Goal: Find contact information: Find contact information

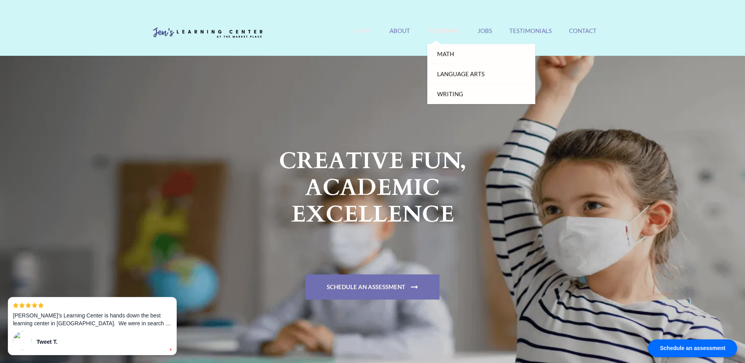
click at [436, 29] on link "Programs" at bounding box center [443, 35] width 33 height 17
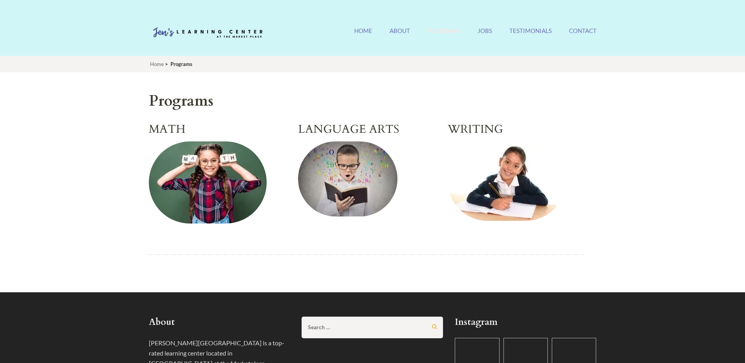
click at [506, 165] on img at bounding box center [507, 180] width 118 height 79
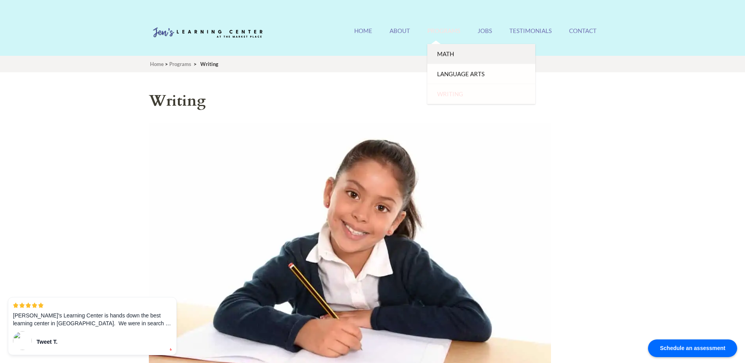
click at [450, 54] on link "Math" at bounding box center [481, 54] width 108 height 20
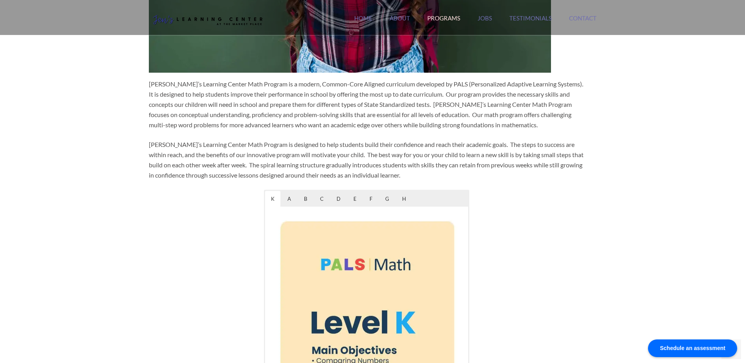
scroll to position [314, 0]
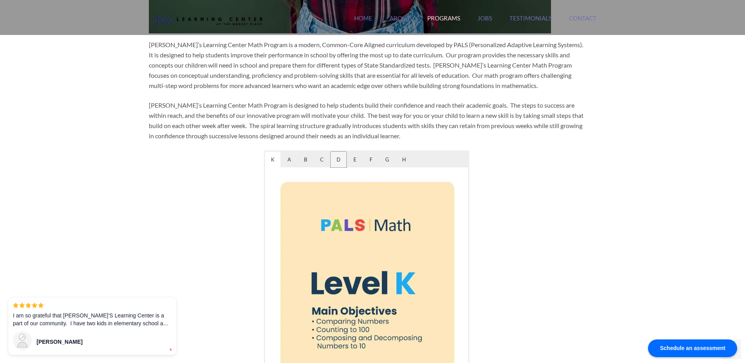
click at [335, 159] on span "D" at bounding box center [339, 160] width 16 height 16
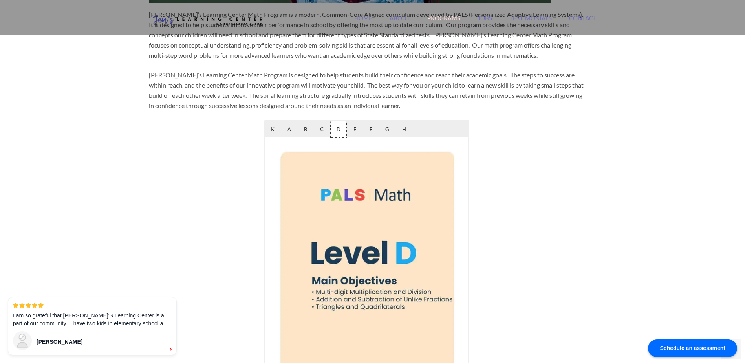
scroll to position [353, 0]
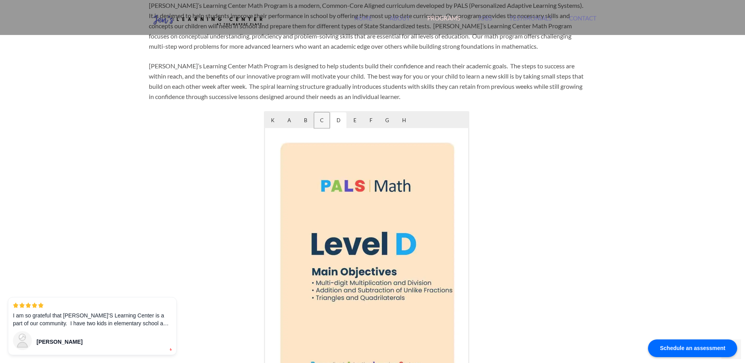
click at [319, 118] on span "C" at bounding box center [321, 120] width 15 height 16
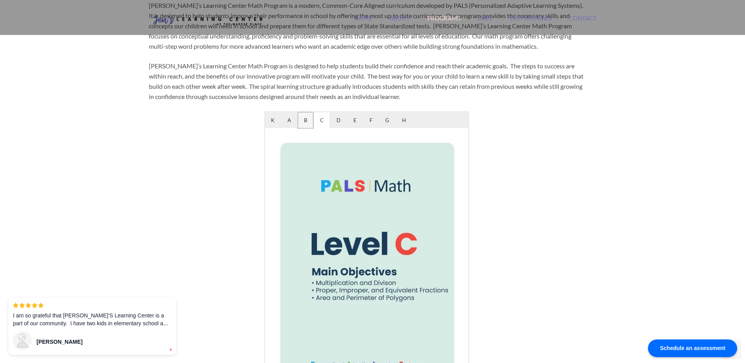
click at [305, 115] on span "B" at bounding box center [305, 120] width 15 height 16
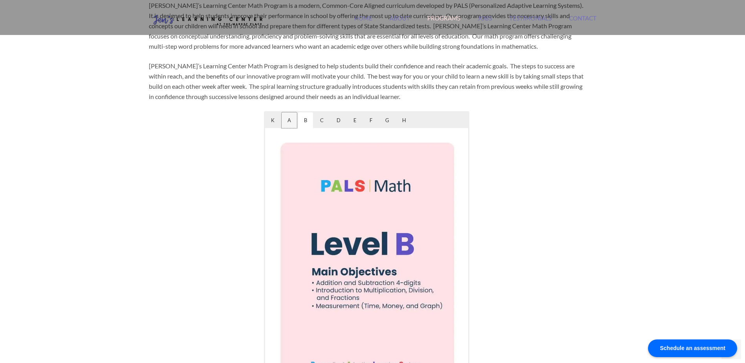
click at [293, 119] on span "A" at bounding box center [289, 120] width 15 height 16
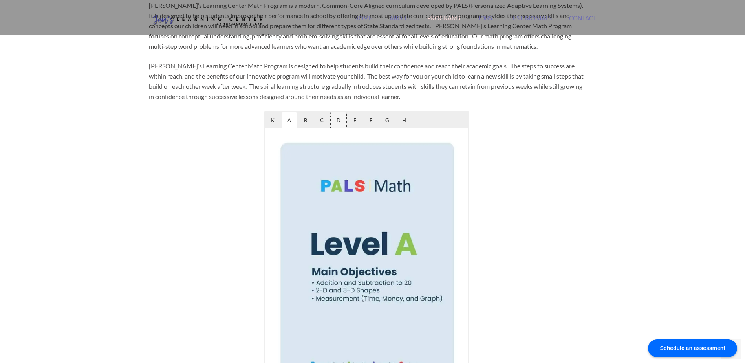
click at [337, 117] on span "D" at bounding box center [339, 120] width 16 height 16
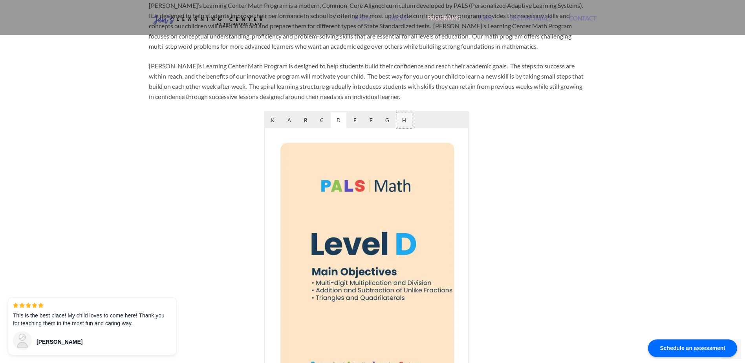
click at [406, 120] on span "H" at bounding box center [404, 120] width 16 height 16
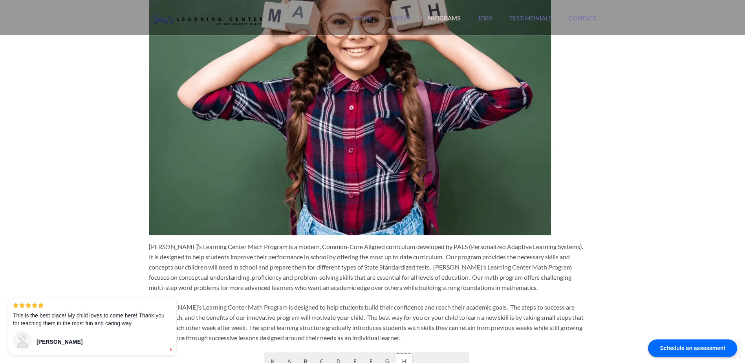
scroll to position [0, 0]
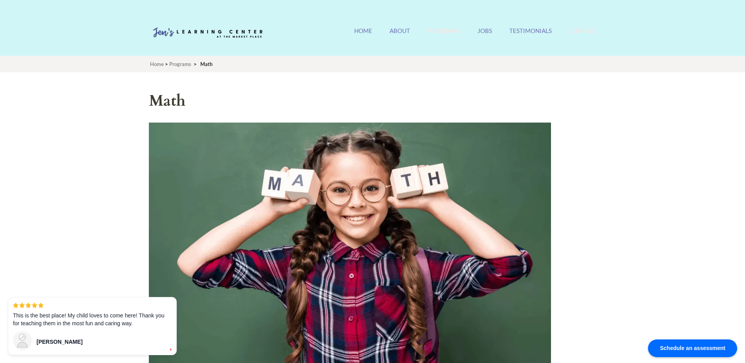
click at [582, 31] on link "Contact" at bounding box center [582, 35] width 27 height 17
